Goal: Task Accomplishment & Management: Use online tool/utility

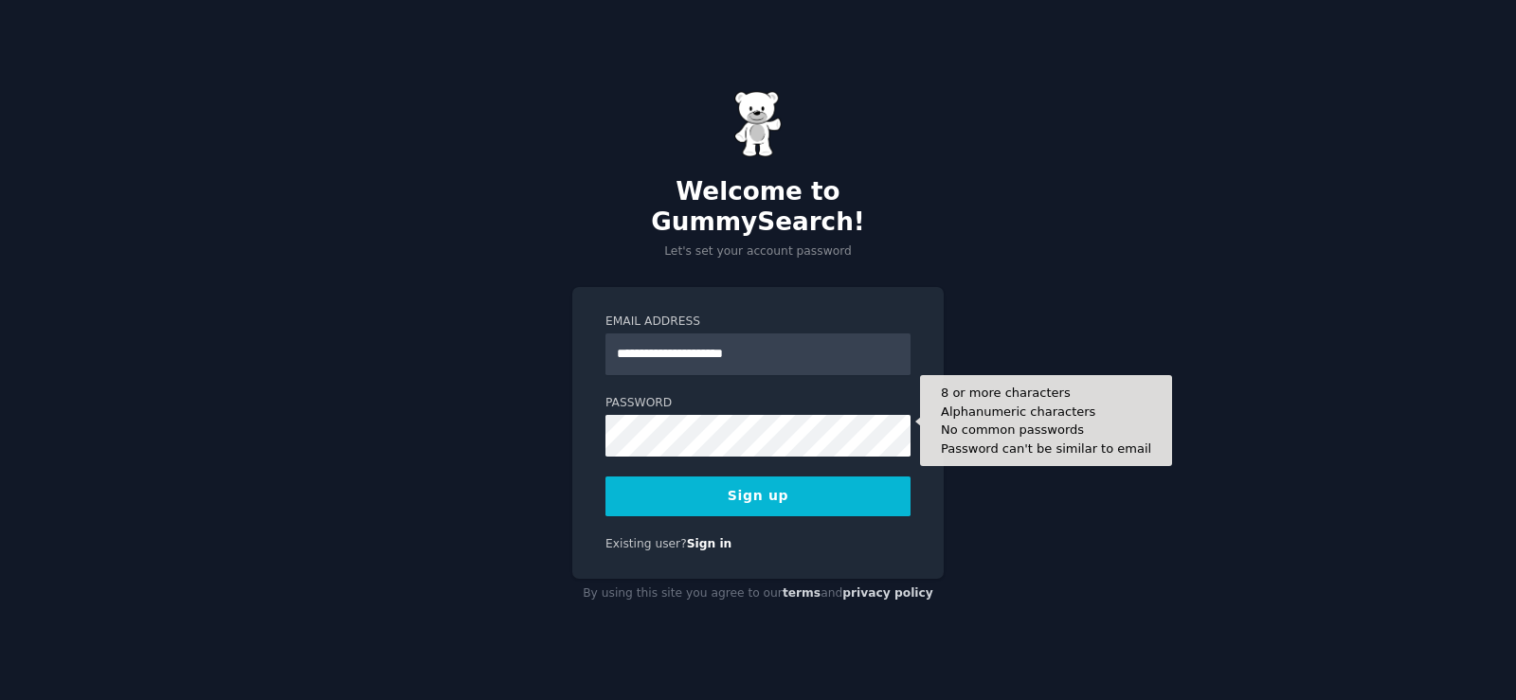
type input "**********"
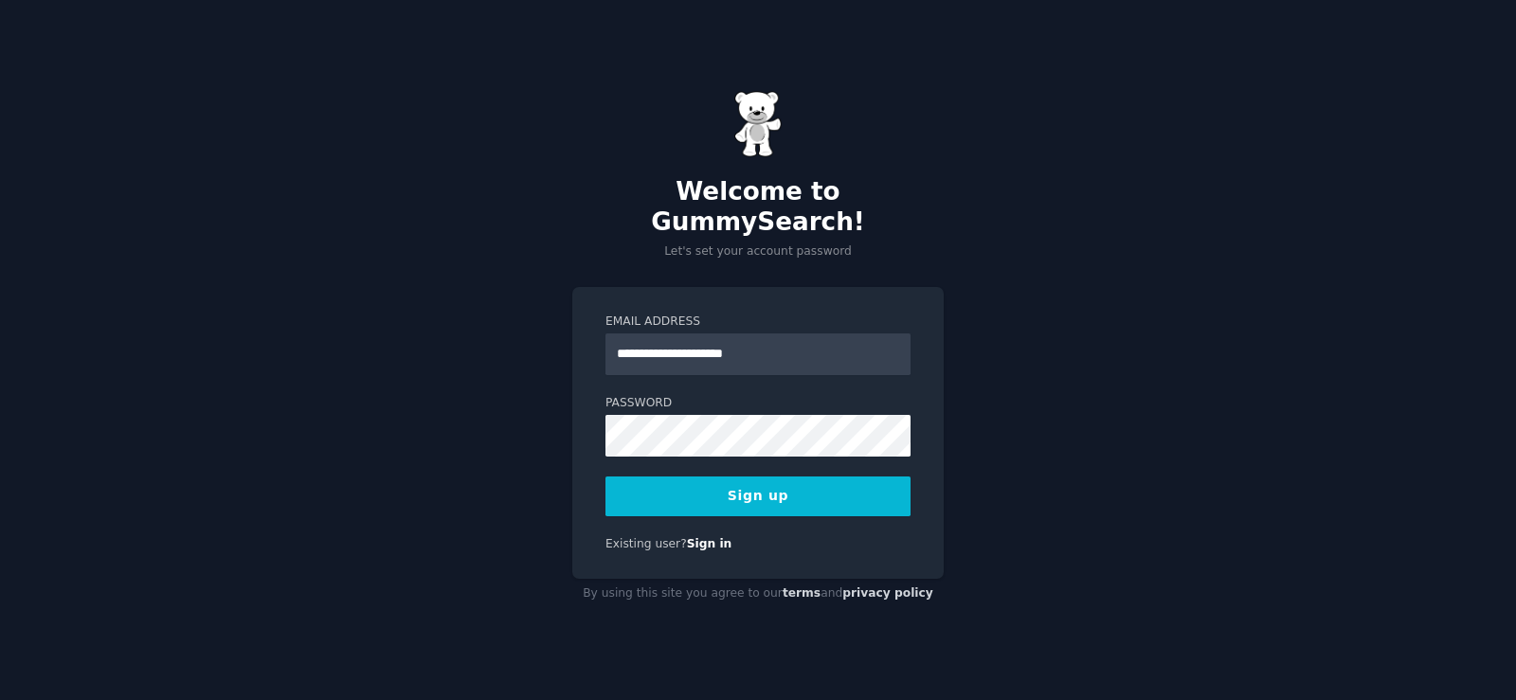
click at [883, 477] on button "Sign up" at bounding box center [757, 497] width 305 height 40
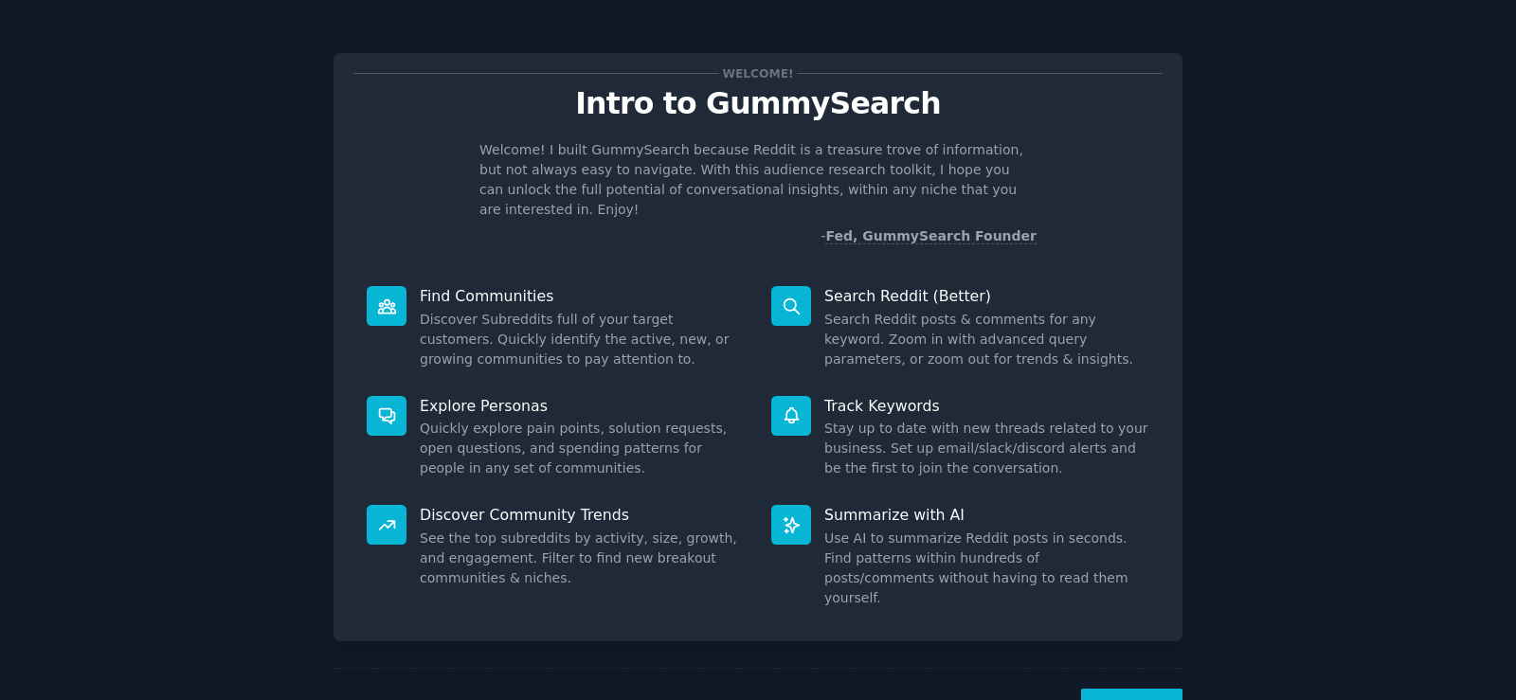
click at [1119, 689] on button "Next" at bounding box center [1131, 712] width 101 height 46
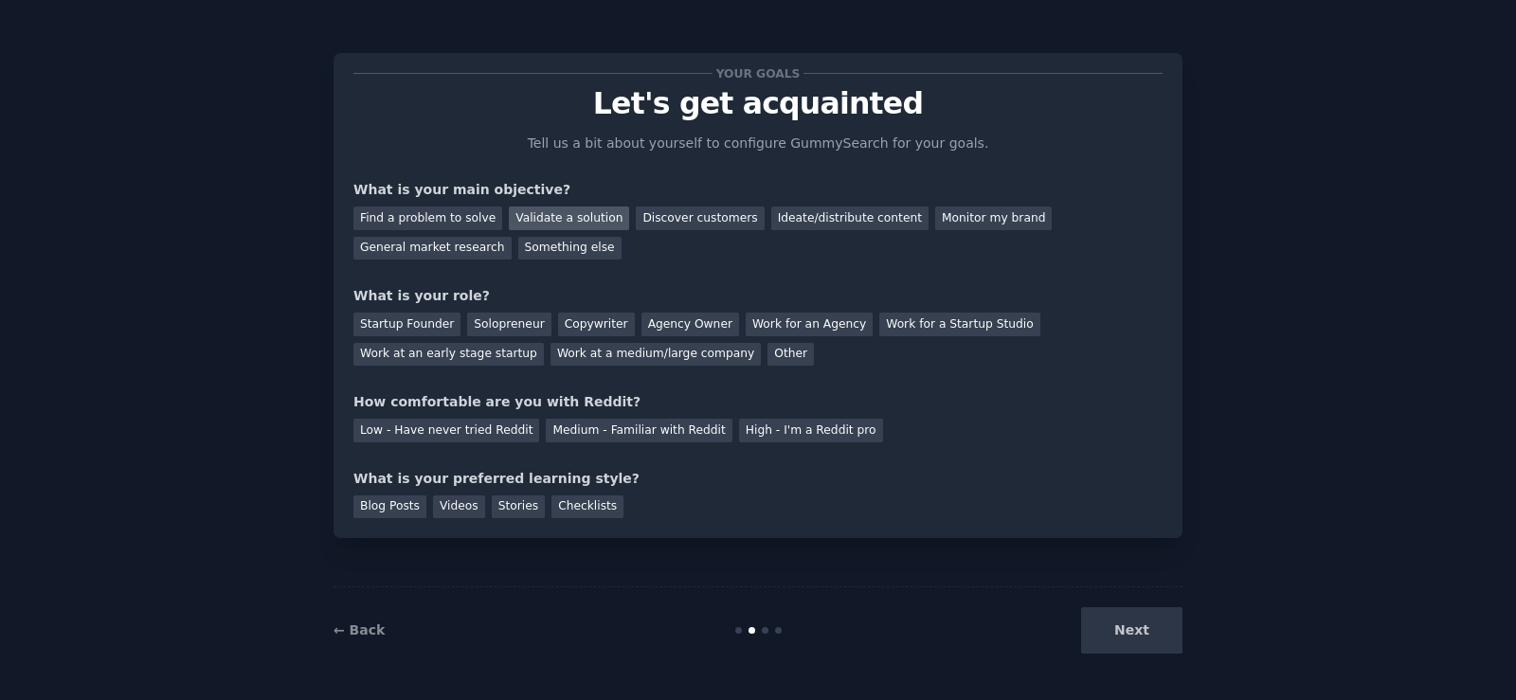
click at [526, 213] on div "Validate a solution" at bounding box center [569, 219] width 120 height 24
click at [656, 222] on div "Discover customers" at bounding box center [700, 219] width 128 height 24
click at [805, 222] on div "Ideate/distribute content" at bounding box center [849, 219] width 157 height 24
click at [573, 225] on div "Validate a solution" at bounding box center [569, 219] width 120 height 24
click at [435, 330] on div "Startup Founder" at bounding box center [406, 325] width 107 height 24
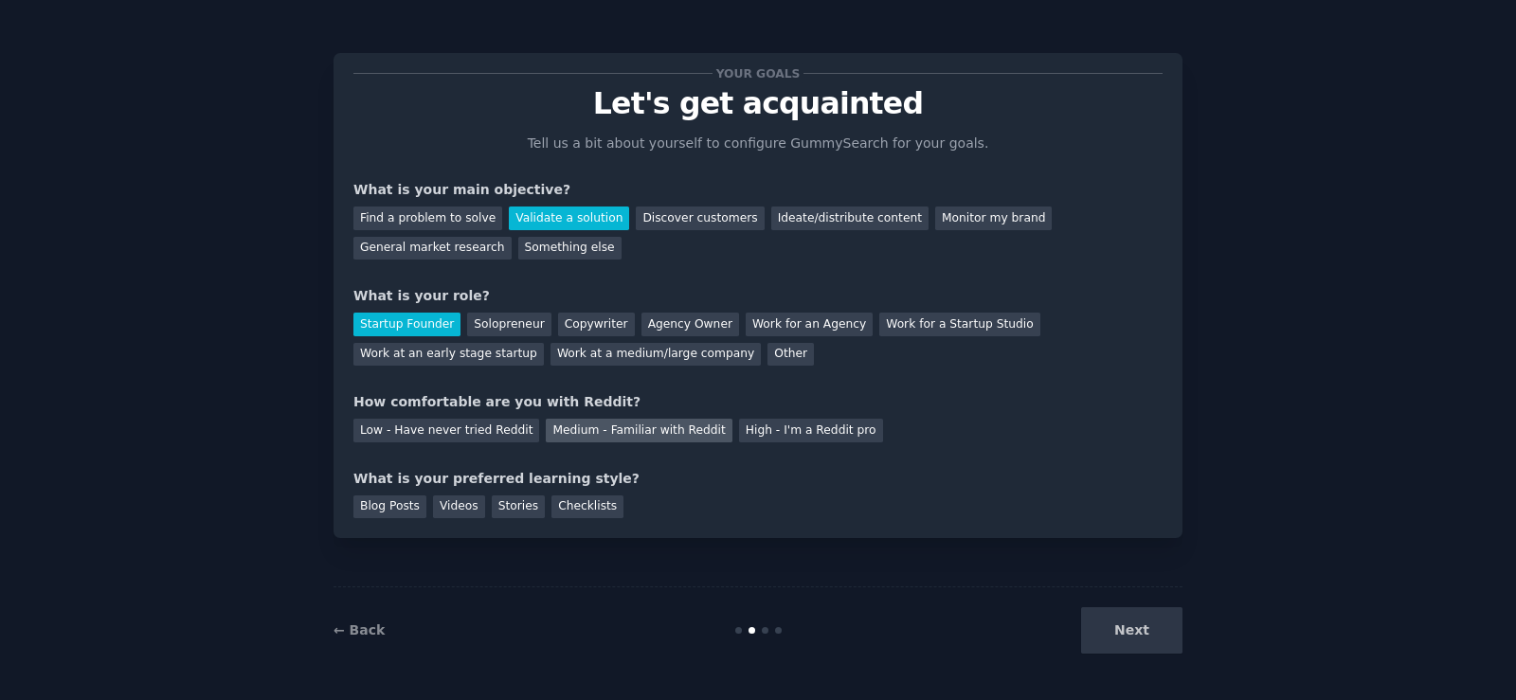
click at [628, 437] on div "Medium - Familiar with Reddit" at bounding box center [639, 431] width 186 height 24
click at [373, 508] on div "Blog Posts" at bounding box center [389, 508] width 73 height 24
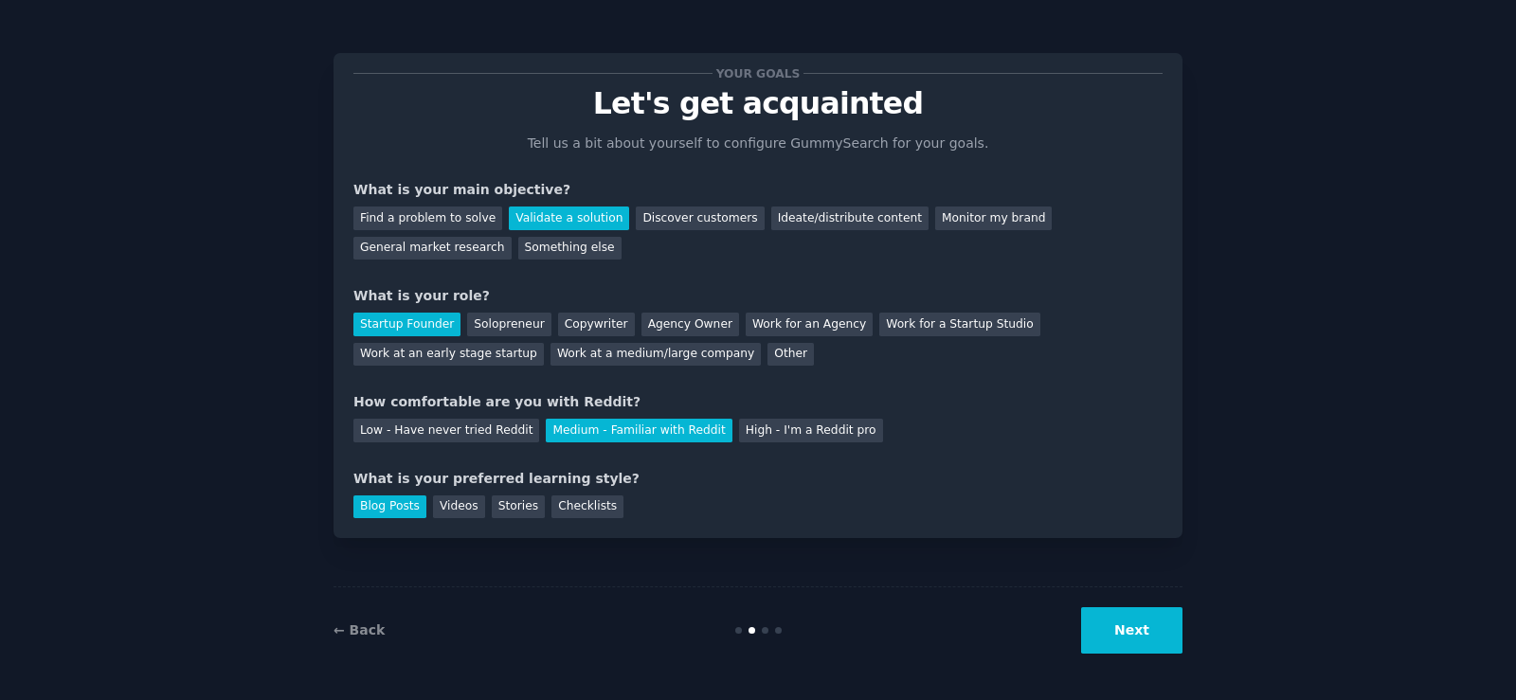
click at [1105, 636] on button "Next" at bounding box center [1131, 630] width 101 height 46
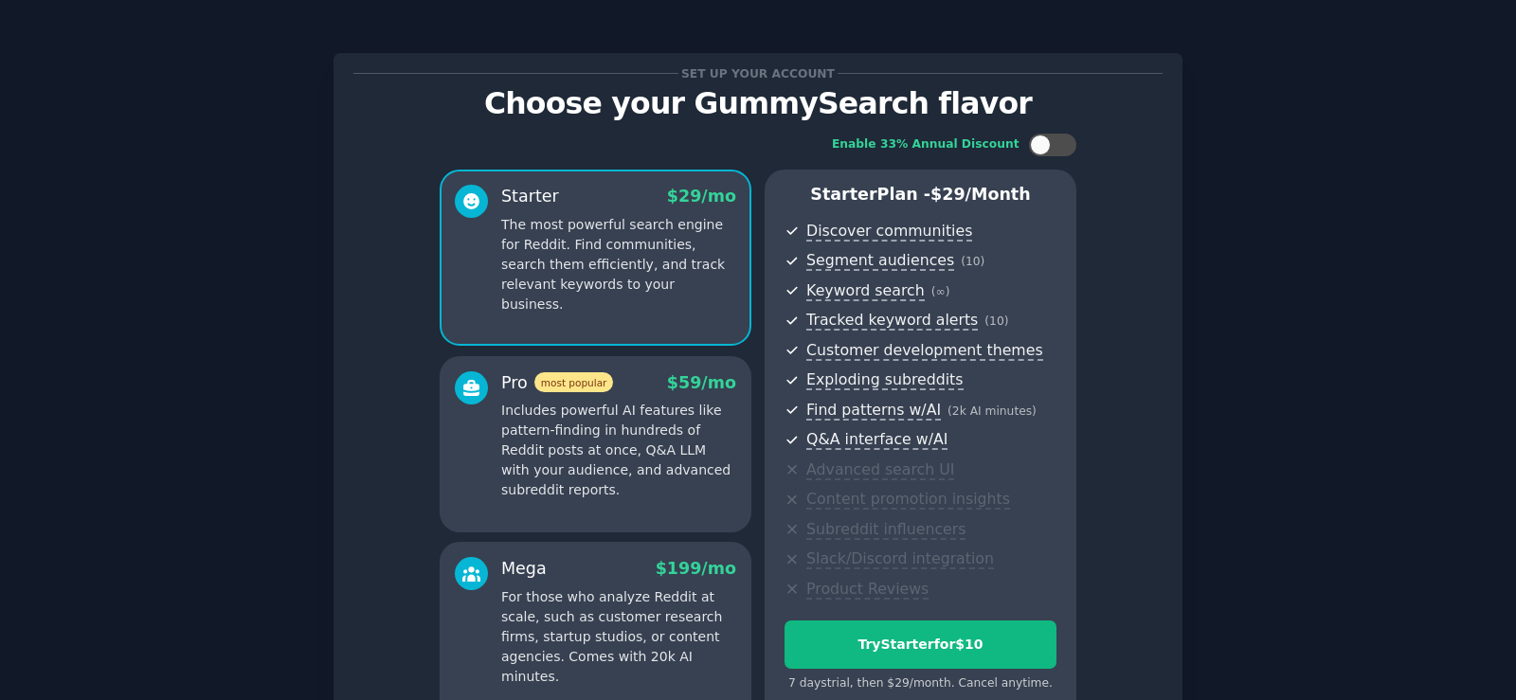
scroll to position [95, 0]
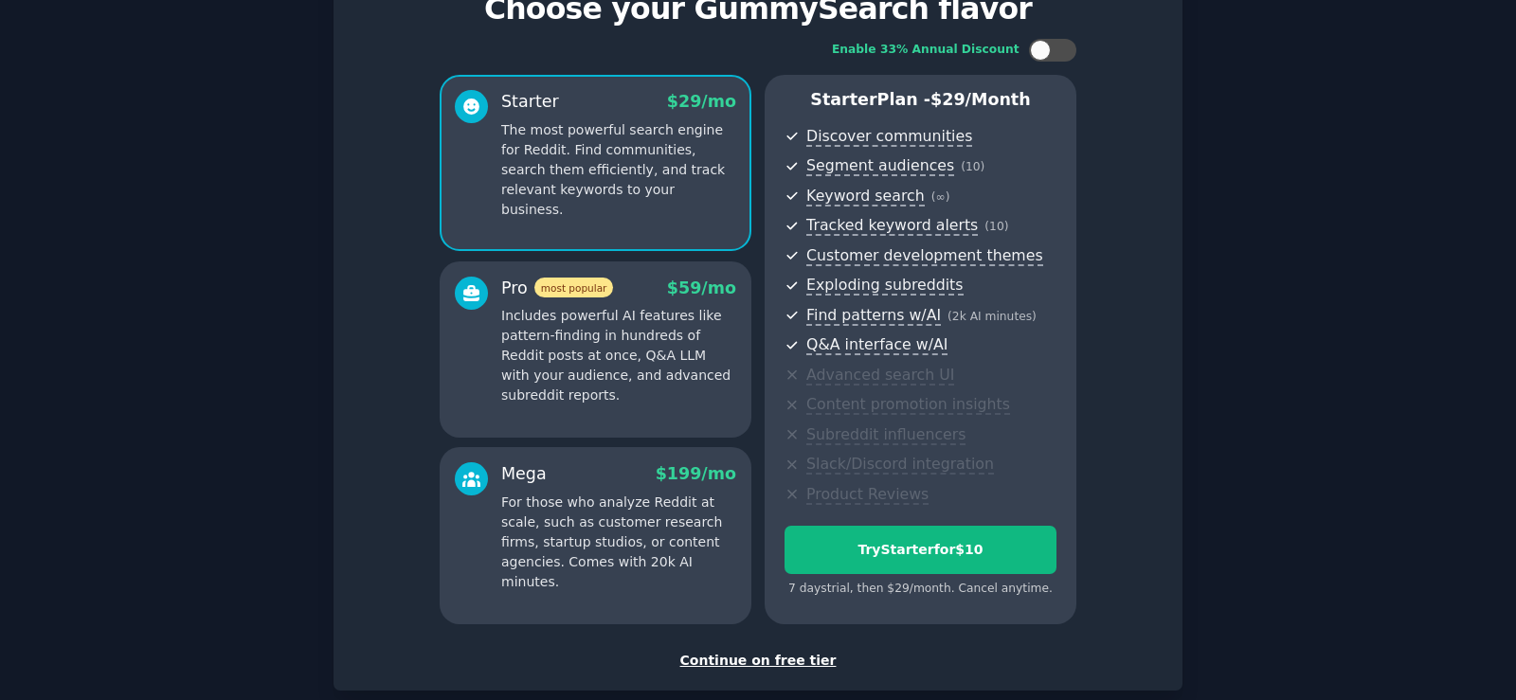
click at [683, 380] on p "Includes powerful AI features like pattern-finding in hundreds of Reddit posts …" at bounding box center [618, 355] width 235 height 99
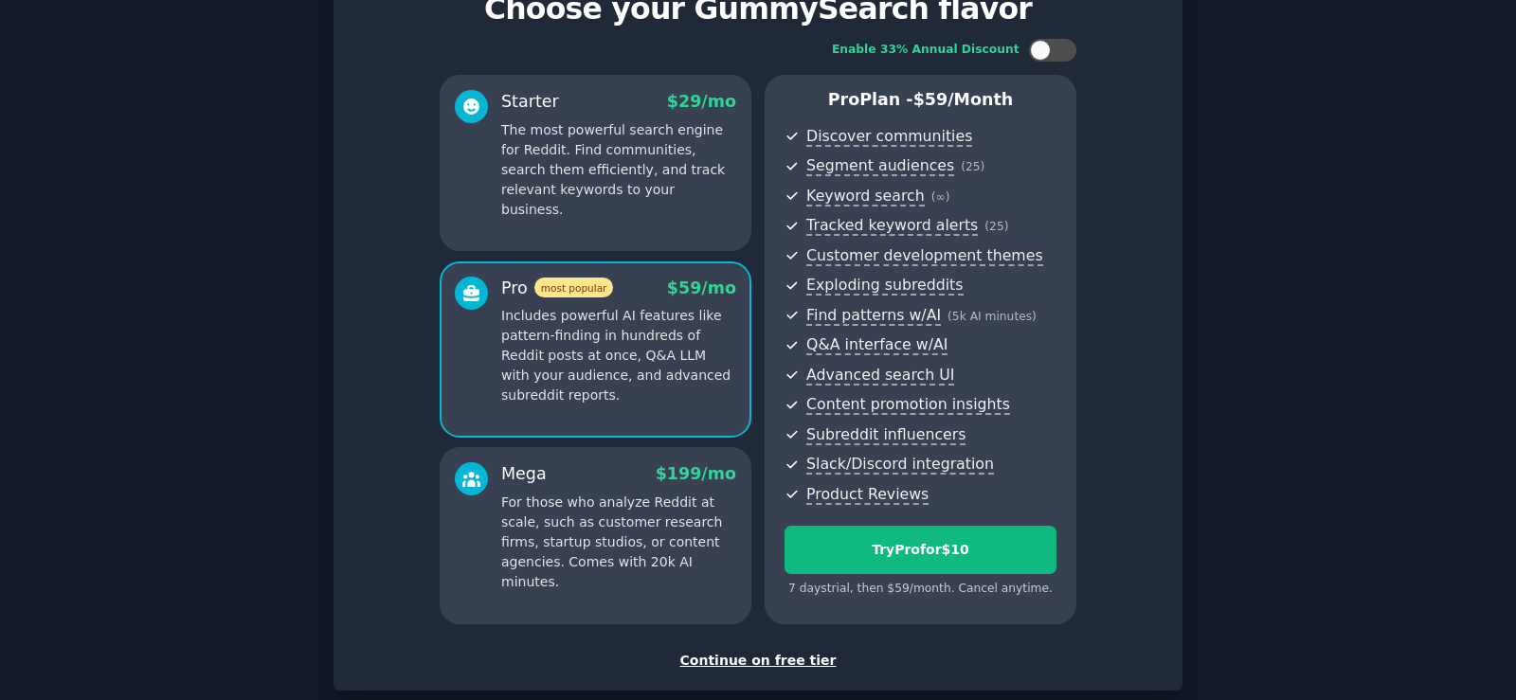
click at [798, 666] on div "Continue on free tier" at bounding box center [757, 661] width 809 height 20
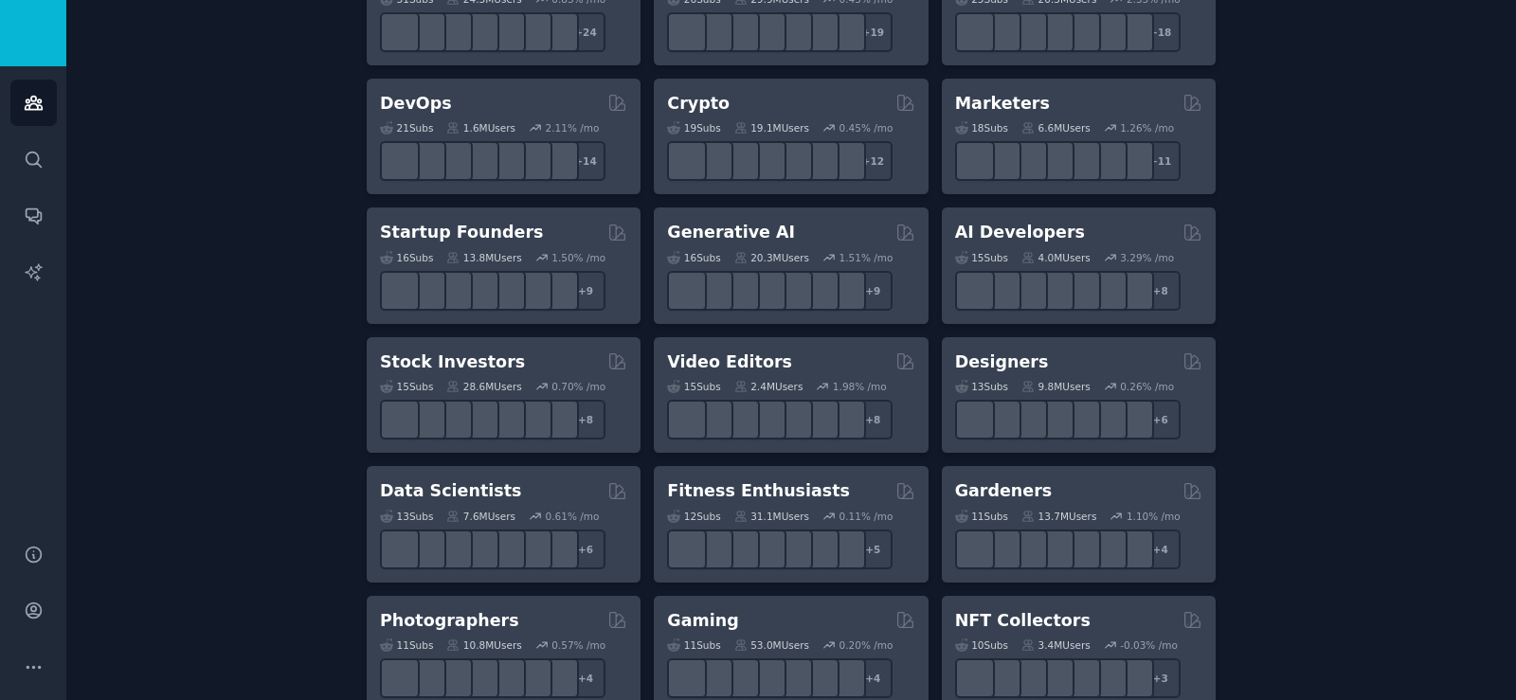
scroll to position [64, 0]
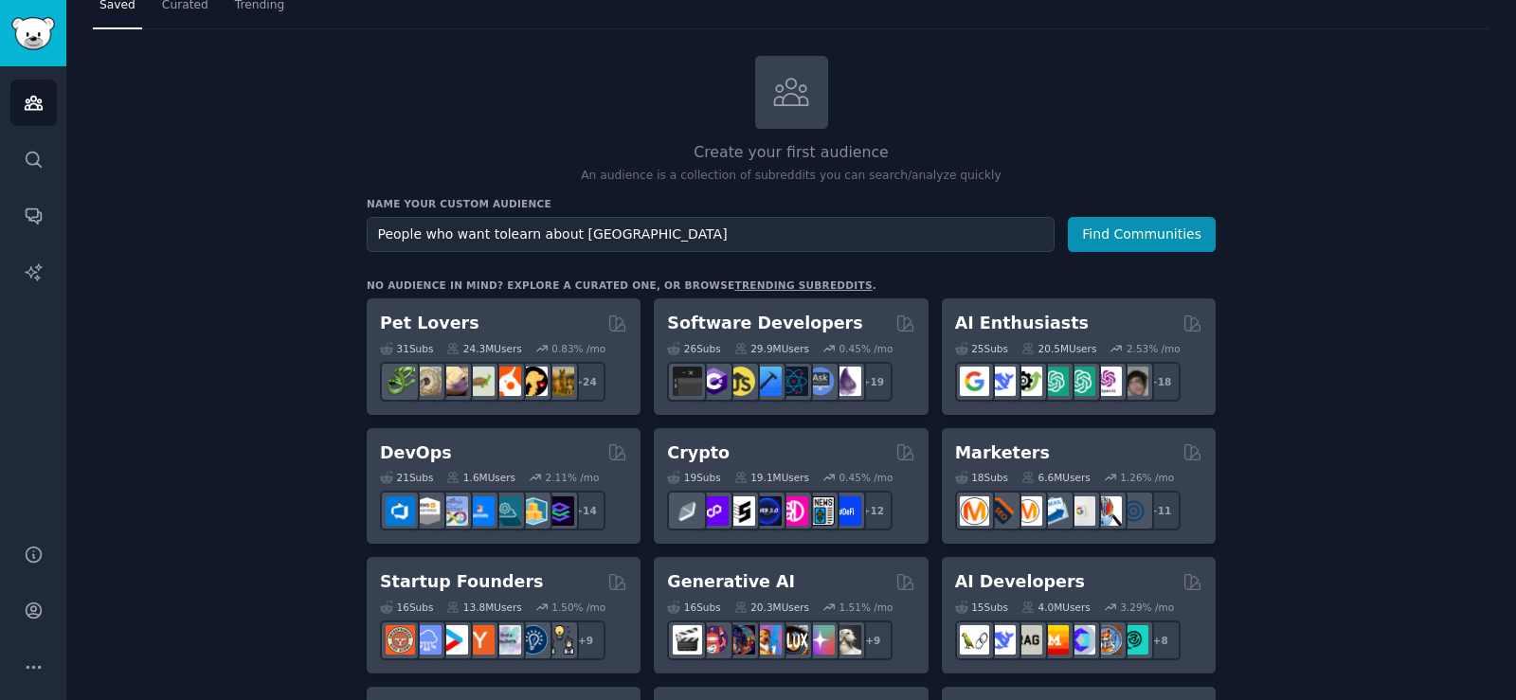
click at [1068, 217] on button "Find Communities" at bounding box center [1142, 234] width 148 height 35
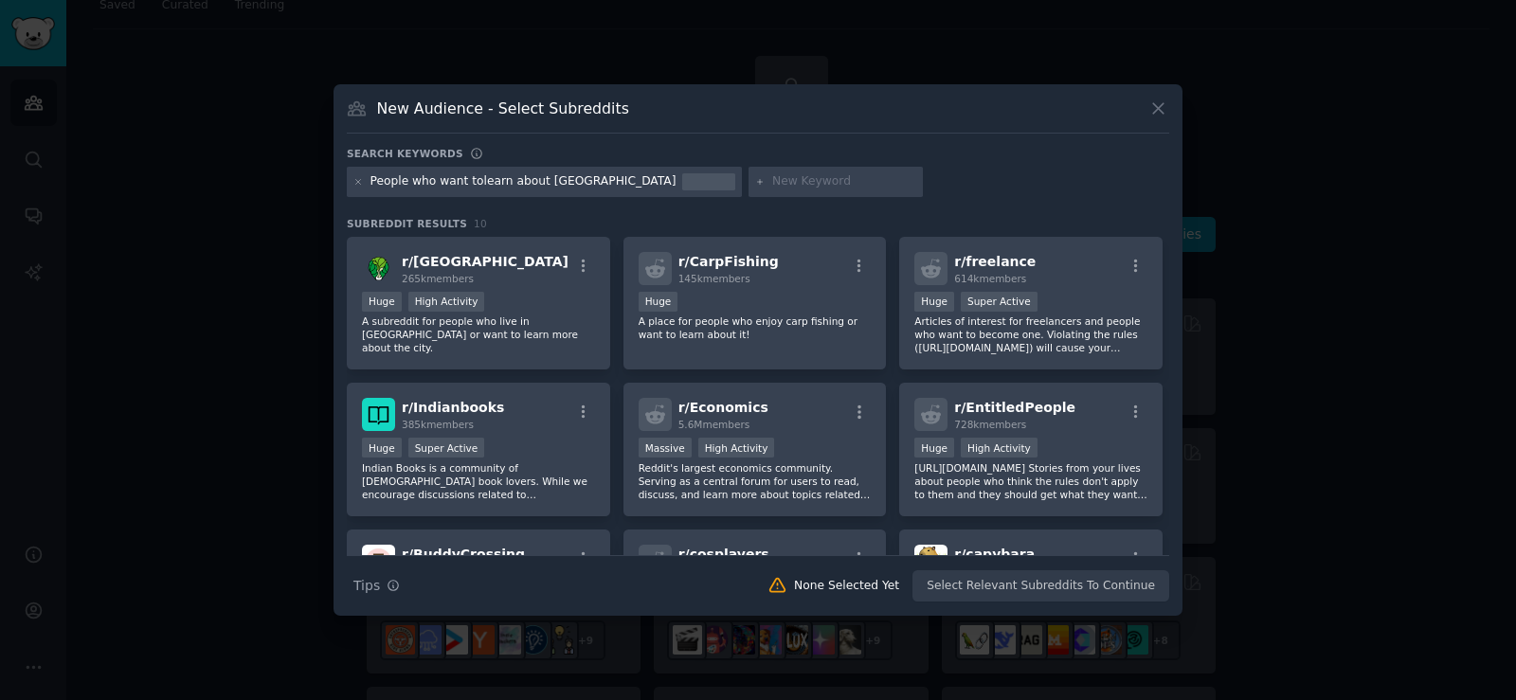
click at [469, 179] on div "People who want tolearn about [GEOGRAPHIC_DATA]" at bounding box center [523, 181] width 306 height 17
click at [467, 179] on div "People who want tolearn about [GEOGRAPHIC_DATA]" at bounding box center [523, 181] width 306 height 17
click at [1156, 112] on icon at bounding box center [1158, 109] width 10 height 10
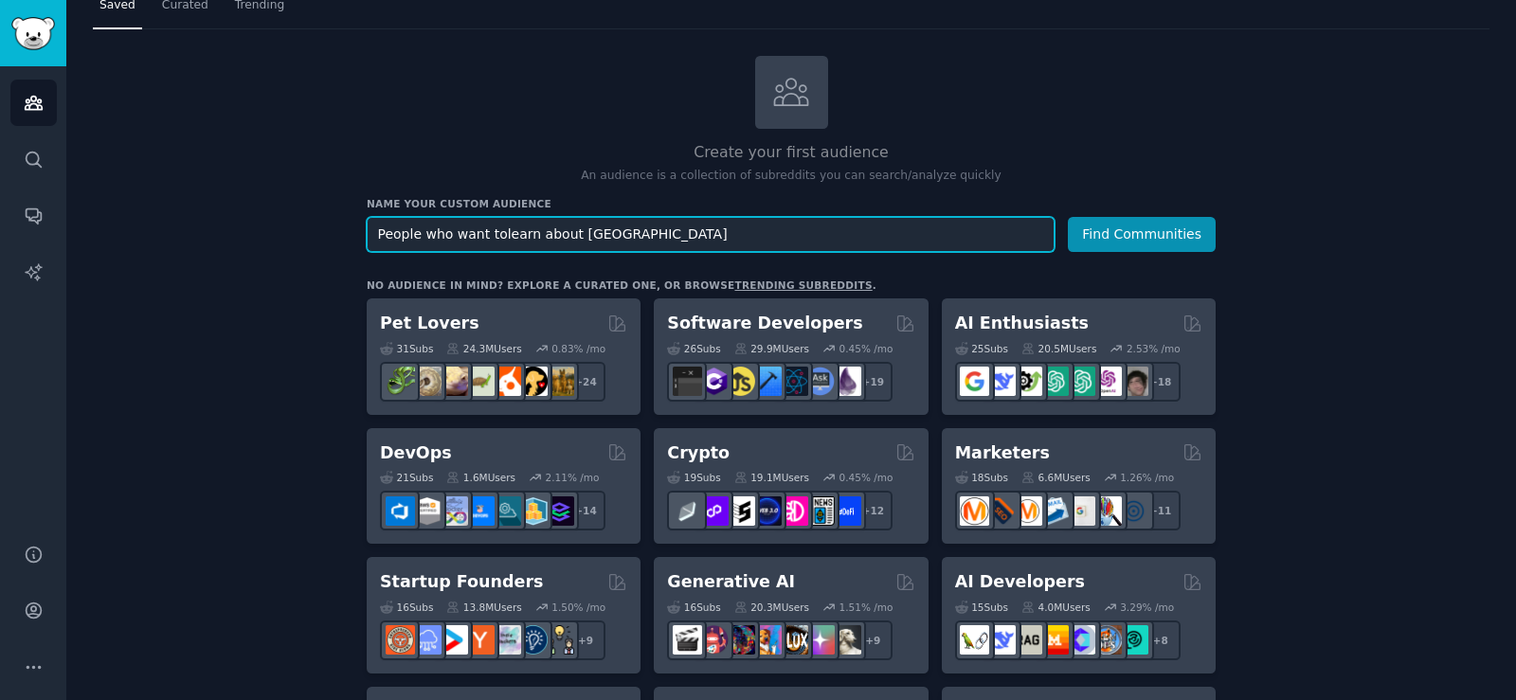
drag, startPoint x: 600, startPoint y: 239, endPoint x: 283, endPoint y: 233, distance: 316.5
type input "[GEOGRAPHIC_DATA]"
click at [1068, 217] on button "Find Communities" at bounding box center [1142, 234] width 148 height 35
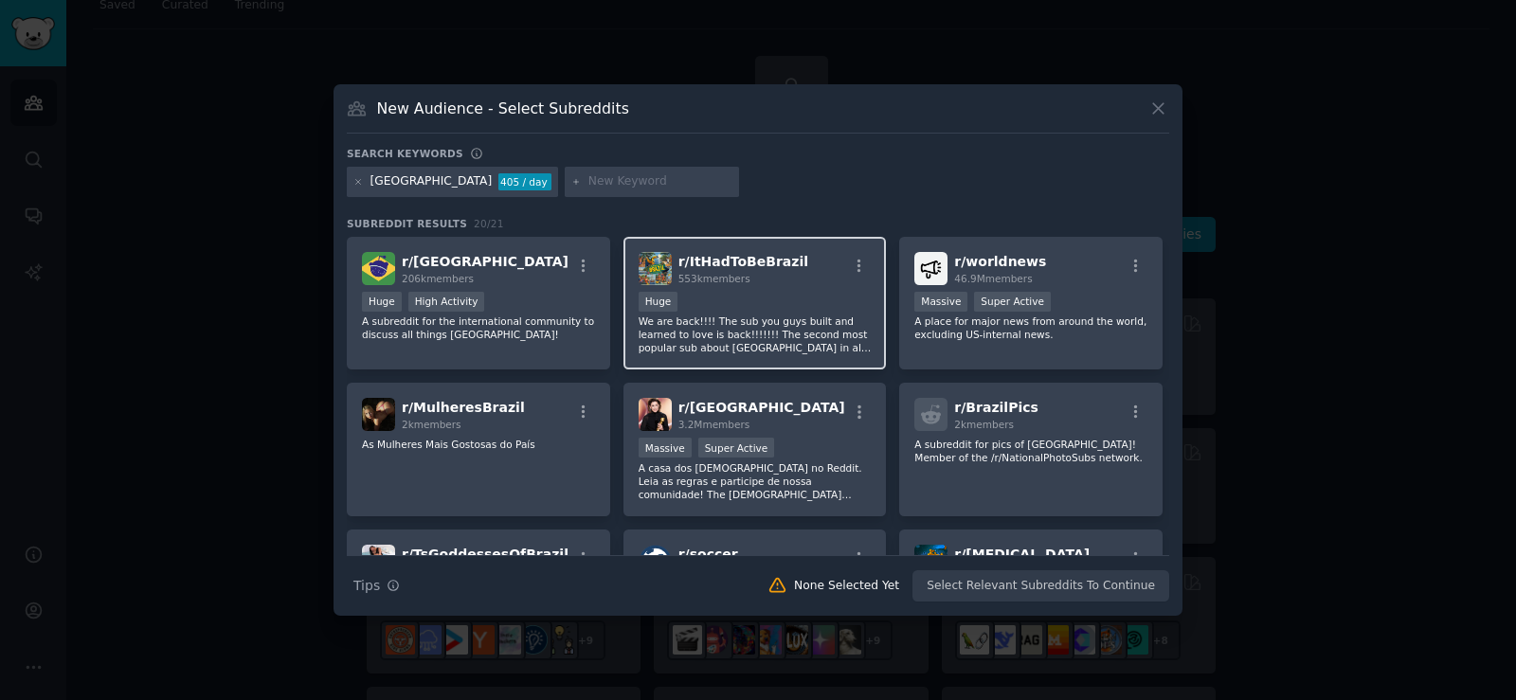
click at [785, 335] on p "We are back!!!! The sub you guys built and learned to love is back!!!!!!! The s…" at bounding box center [755, 335] width 233 height 40
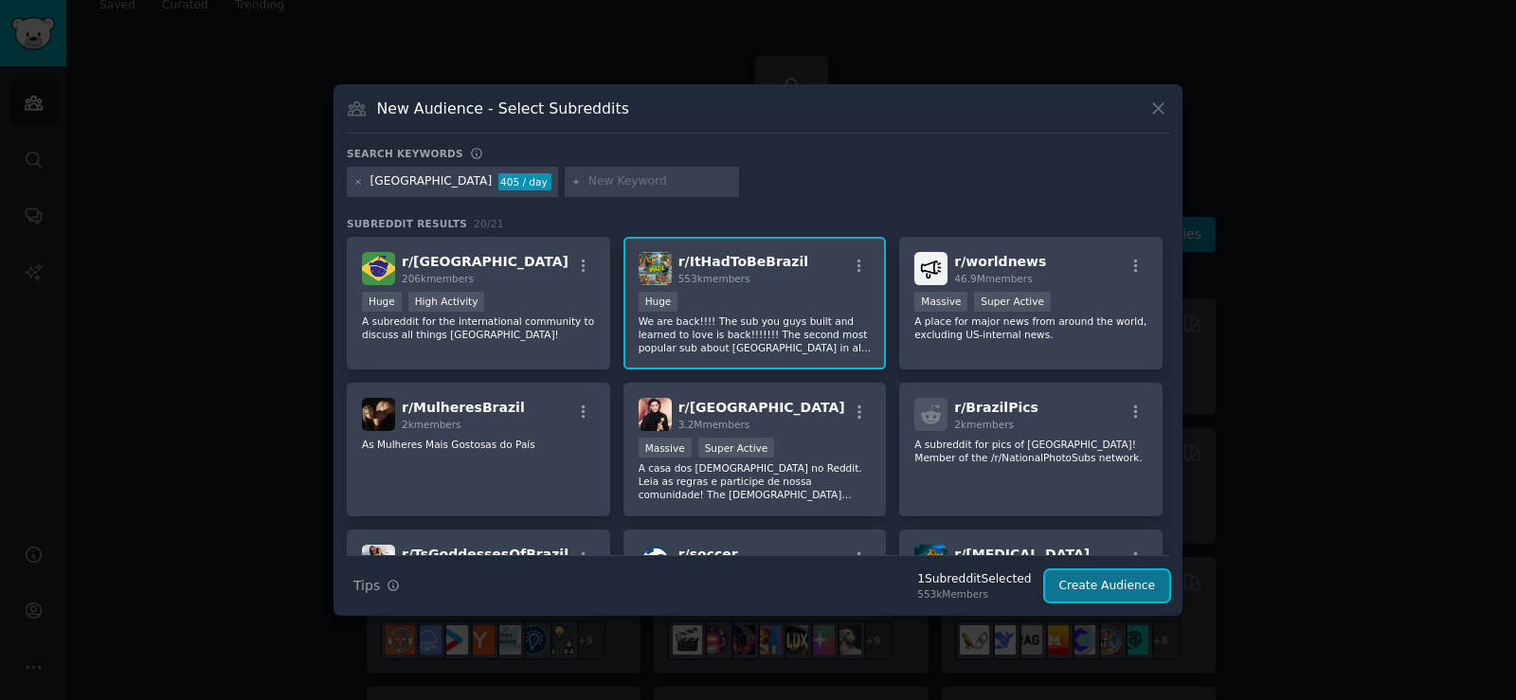
click at [1094, 601] on button "Create Audience" at bounding box center [1107, 586] width 125 height 32
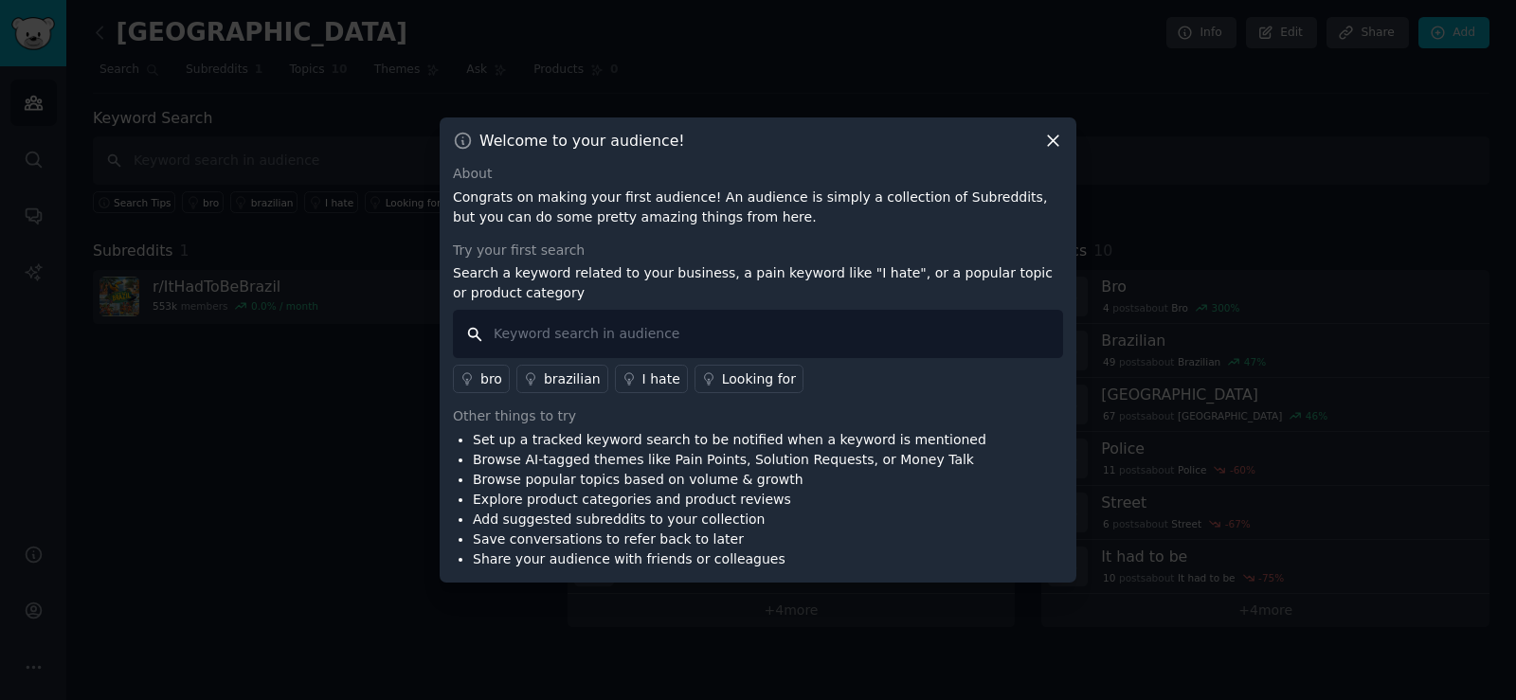
click at [778, 327] on input "text" at bounding box center [758, 334] width 610 height 48
type input "B"
type input "Manufacturers"
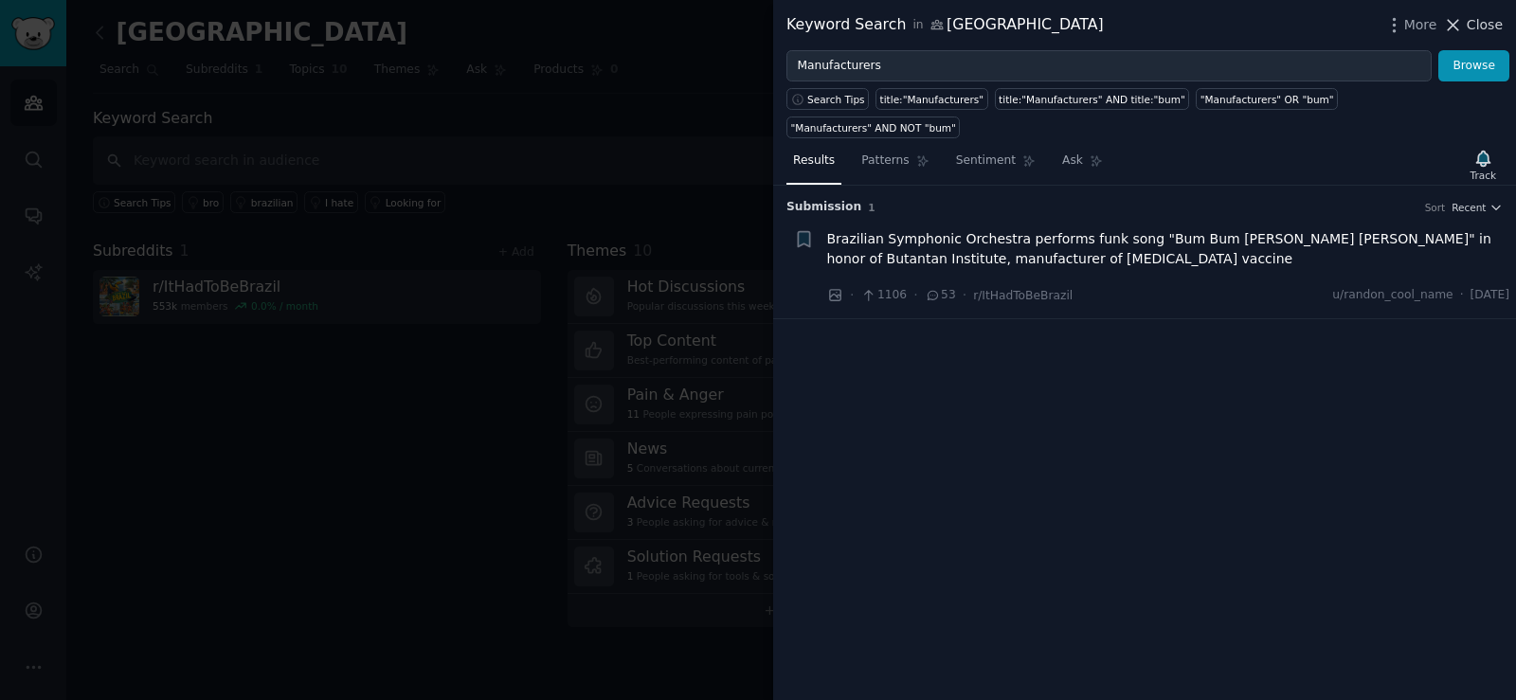
click at [1473, 24] on span "Close" at bounding box center [1485, 25] width 36 height 20
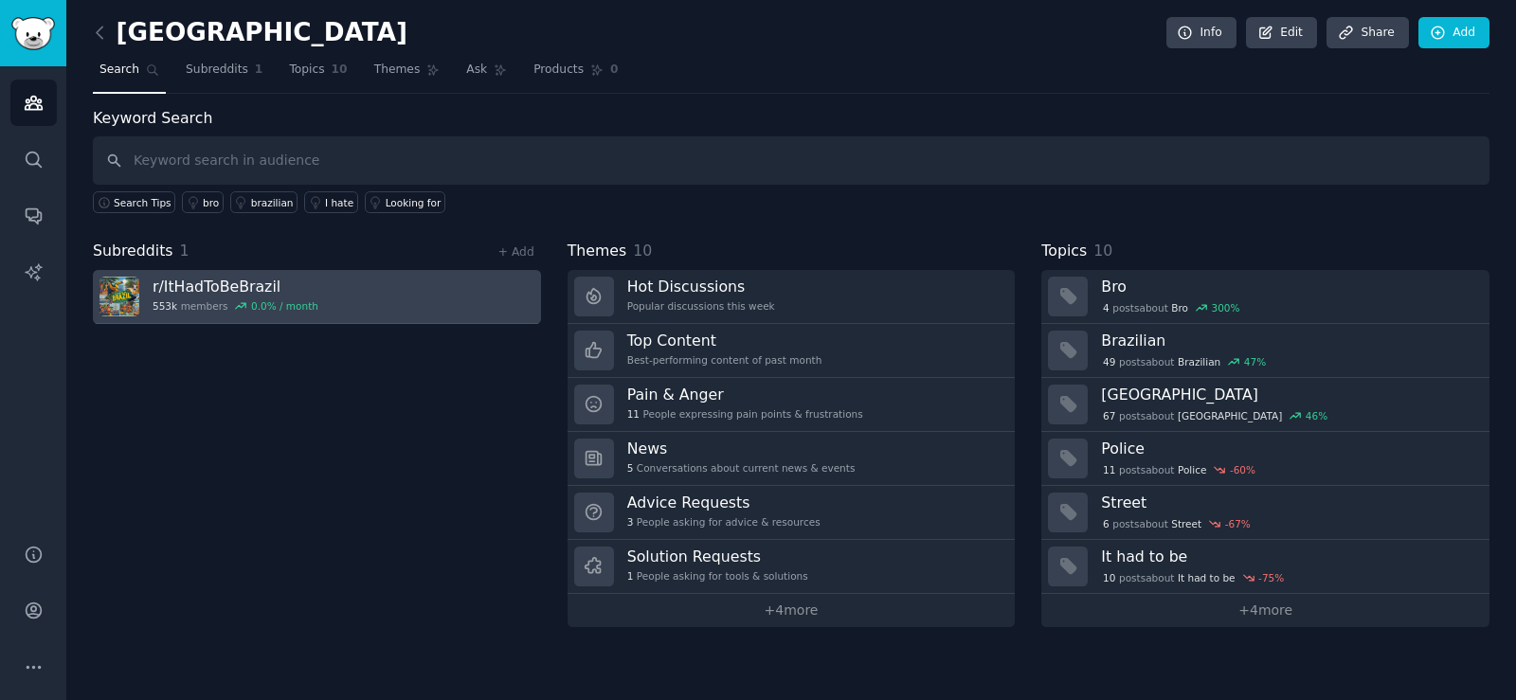
click at [246, 279] on h3 "r/ ItHadToBeBrazil" at bounding box center [236, 287] width 166 height 20
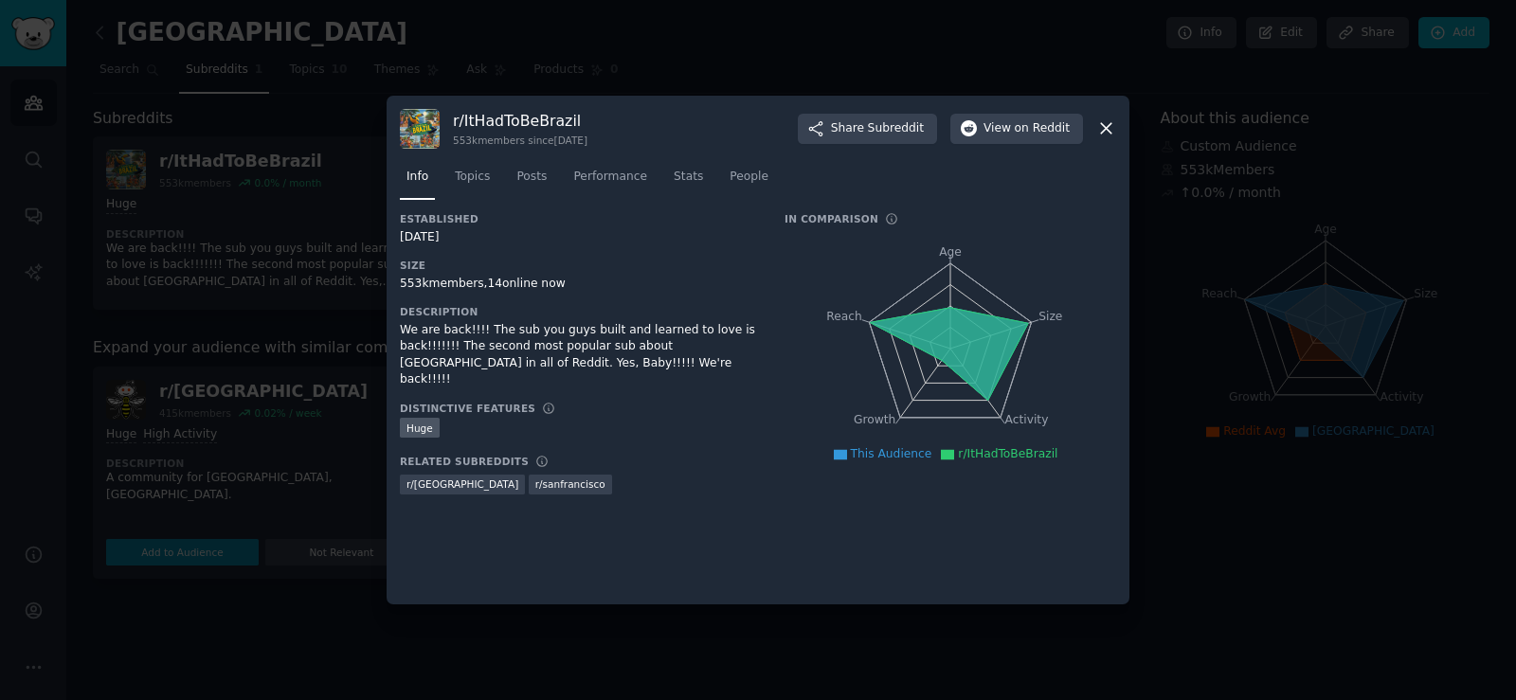
click at [1102, 126] on icon at bounding box center [1106, 128] width 20 height 20
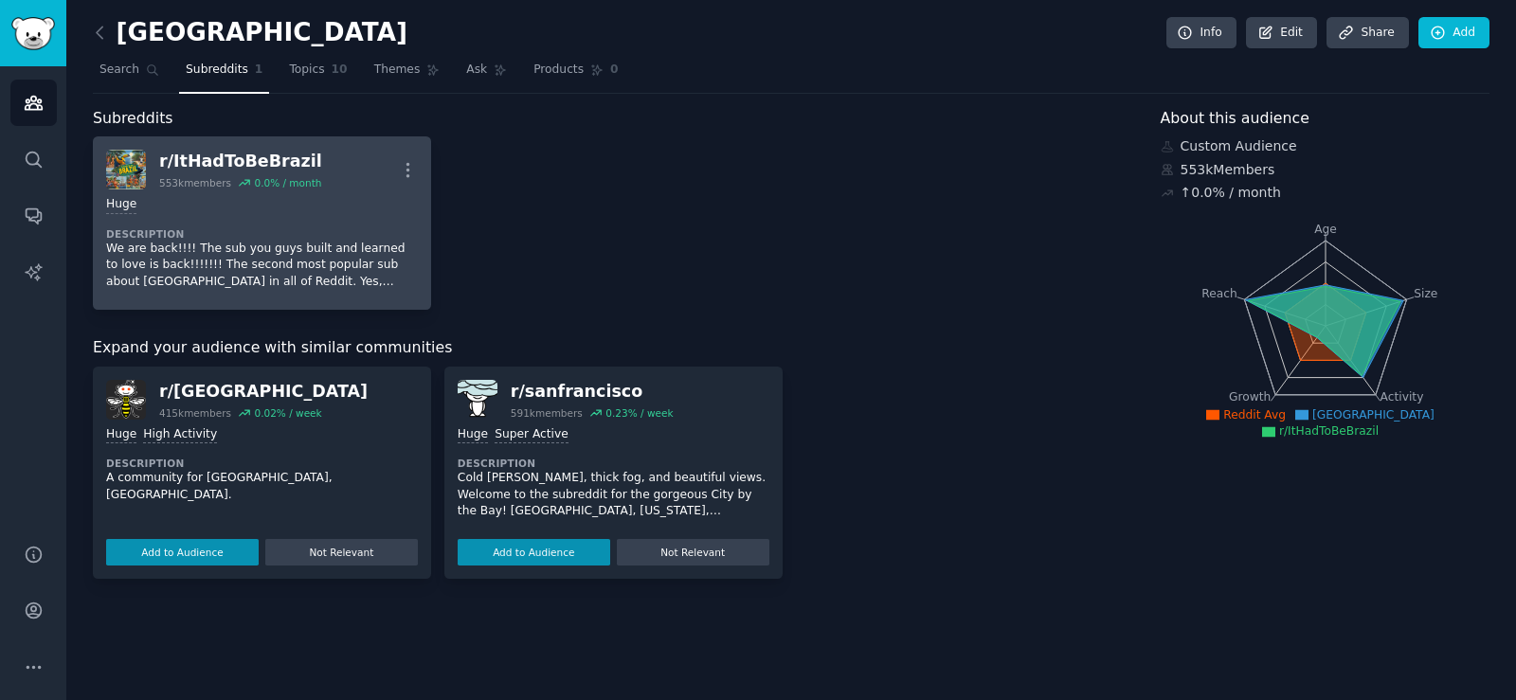
click at [258, 207] on div "Huge" at bounding box center [262, 205] width 312 height 18
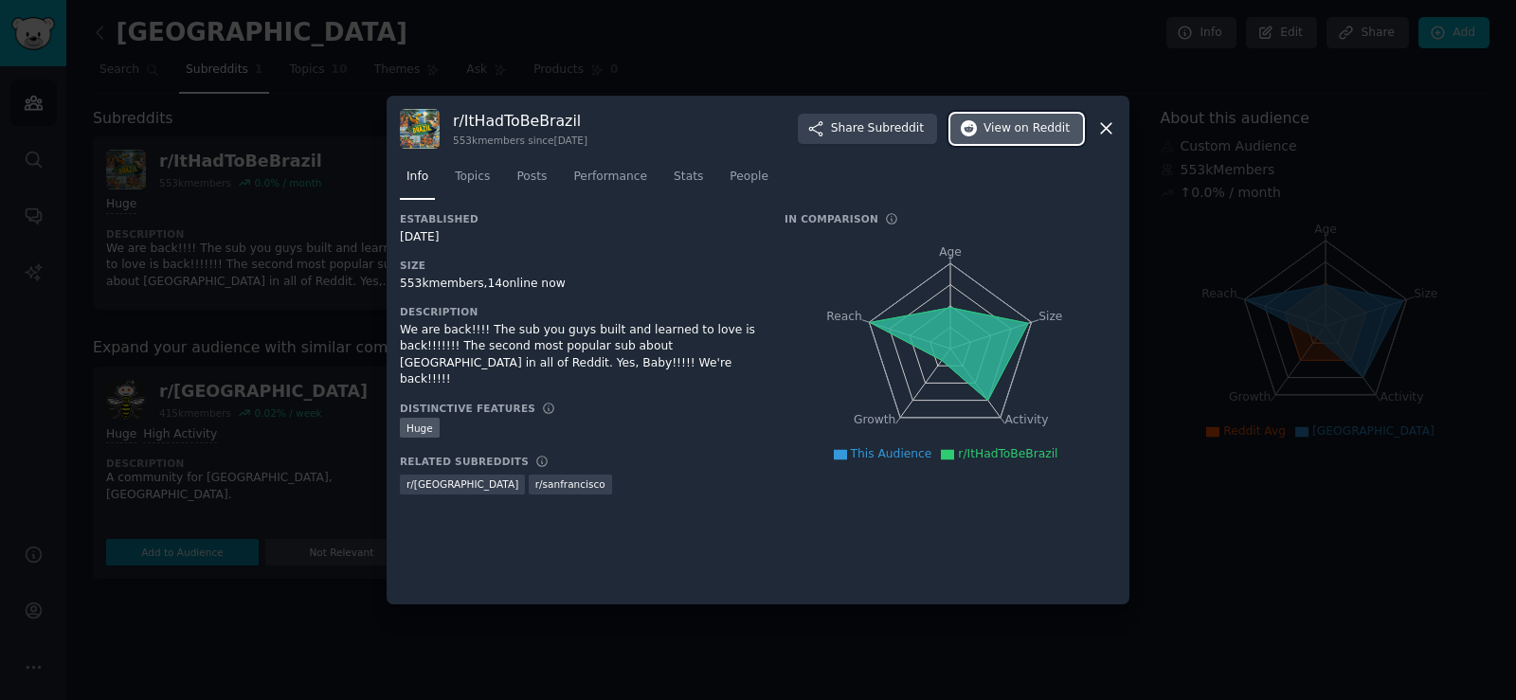
click at [1044, 130] on span "on Reddit" at bounding box center [1042, 128] width 55 height 17
